Goal: Navigation & Orientation: Find specific page/section

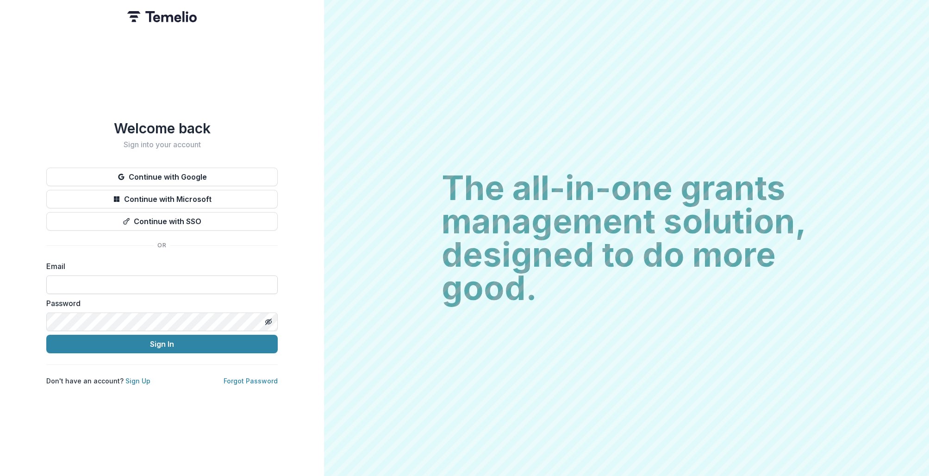
click at [164, 286] on input at bounding box center [161, 284] width 231 height 19
type input "**********"
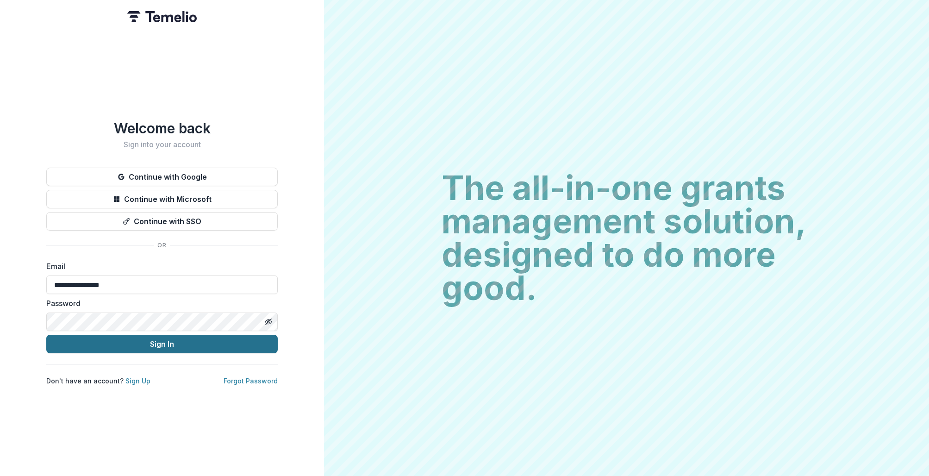
click at [174, 339] on button "Sign In" at bounding box center [161, 344] width 231 height 19
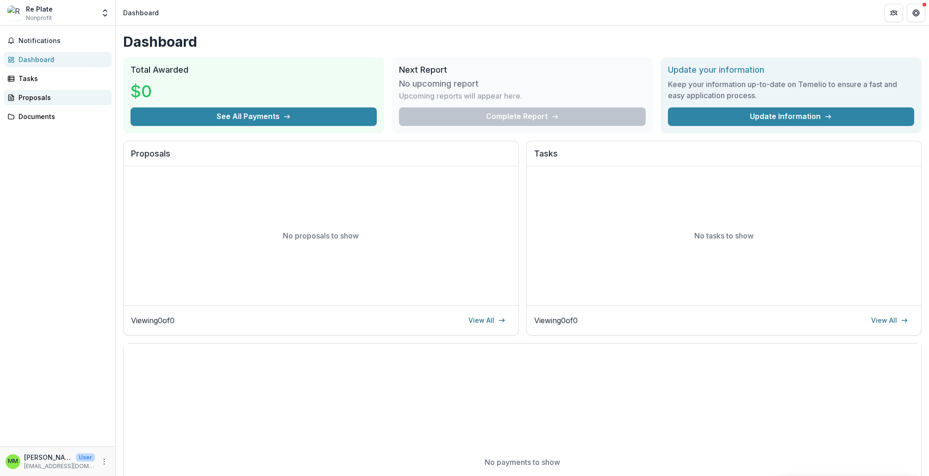
click at [45, 95] on div "Proposals" at bounding box center [62, 98] width 86 height 10
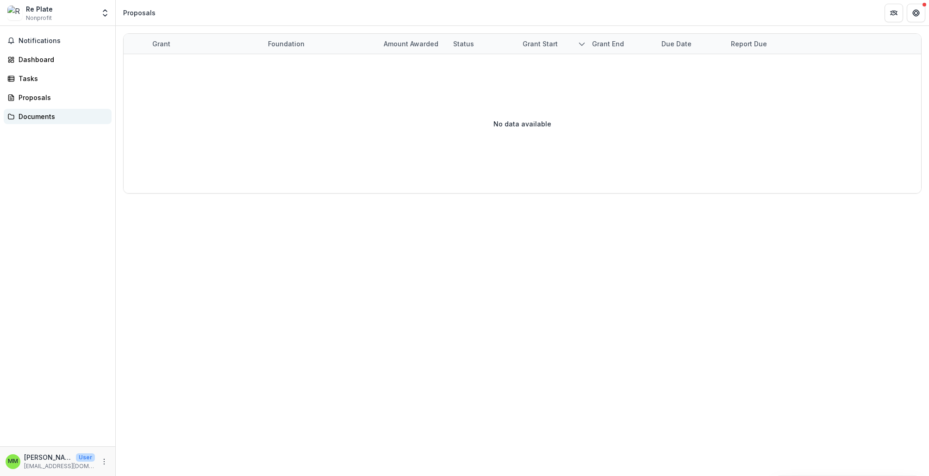
click at [46, 117] on div "Documents" at bounding box center [62, 117] width 86 height 10
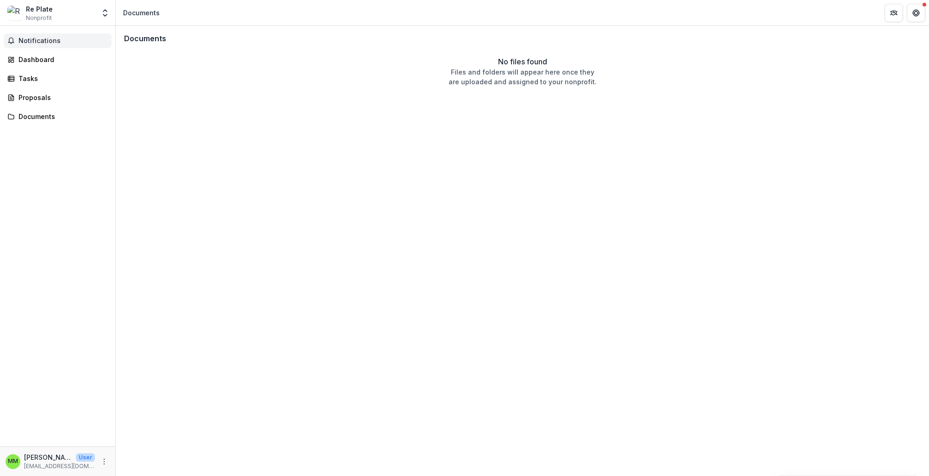
click at [40, 41] on span "Notifications" at bounding box center [63, 41] width 89 height 8
click at [38, 59] on div "Dashboard" at bounding box center [62, 60] width 86 height 10
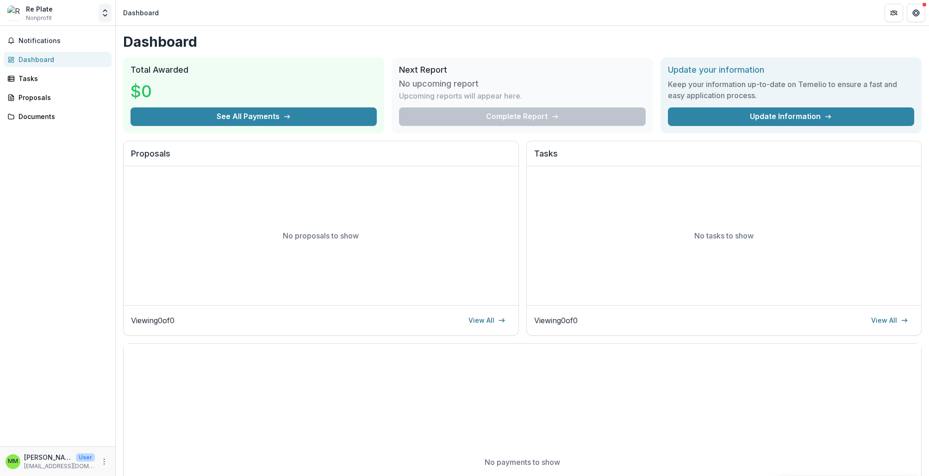
click at [105, 13] on icon "Open entity switcher" at bounding box center [104, 12] width 9 height 9
click at [106, 10] on icon "Open entity switcher" at bounding box center [104, 12] width 9 height 9
click at [71, 85] on link "Tasks" at bounding box center [58, 78] width 108 height 15
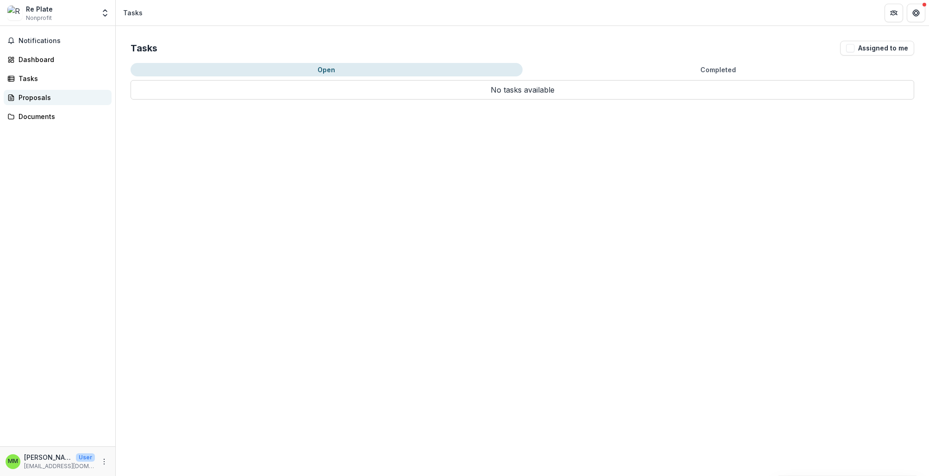
click at [70, 99] on div "Proposals" at bounding box center [62, 98] width 86 height 10
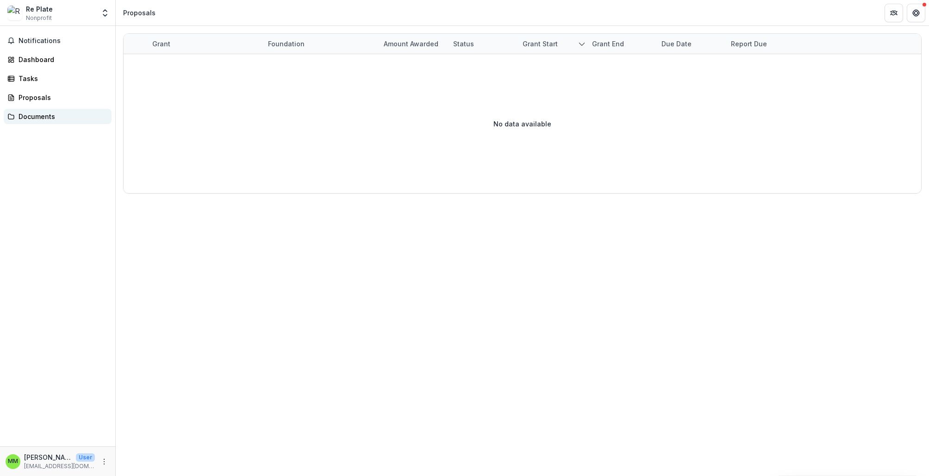
click at [59, 120] on div "Documents" at bounding box center [62, 117] width 86 height 10
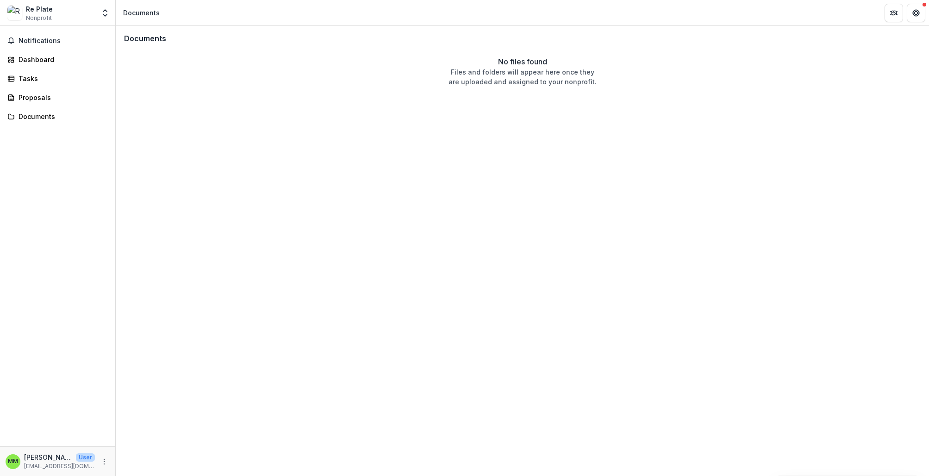
click at [64, 13] on div "Re Plate Nonprofit" at bounding box center [50, 13] width 87 height 18
click at [106, 12] on icon "Open entity switcher" at bounding box center [104, 12] width 9 height 9
click at [75, 51] on link "Settings" at bounding box center [57, 50] width 111 height 15
